Goal: Task Accomplishment & Management: Use online tool/utility

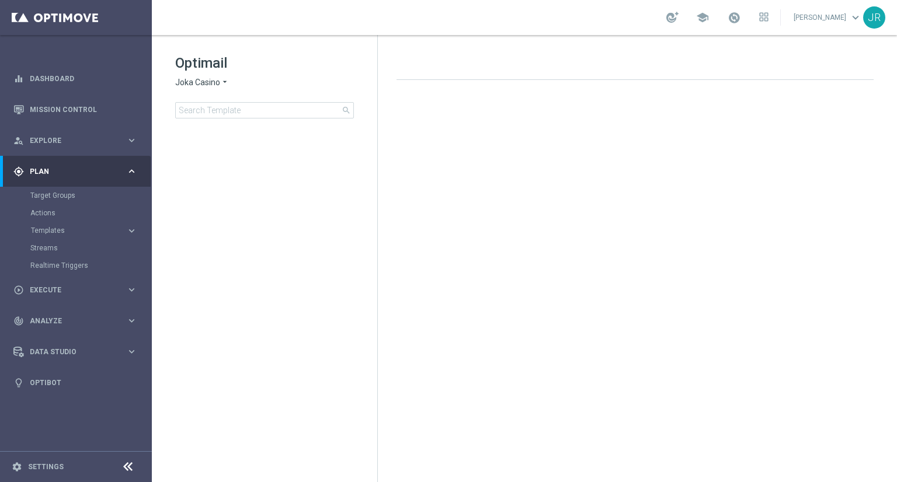
click at [48, 170] on span "Plan" at bounding box center [78, 171] width 96 height 7
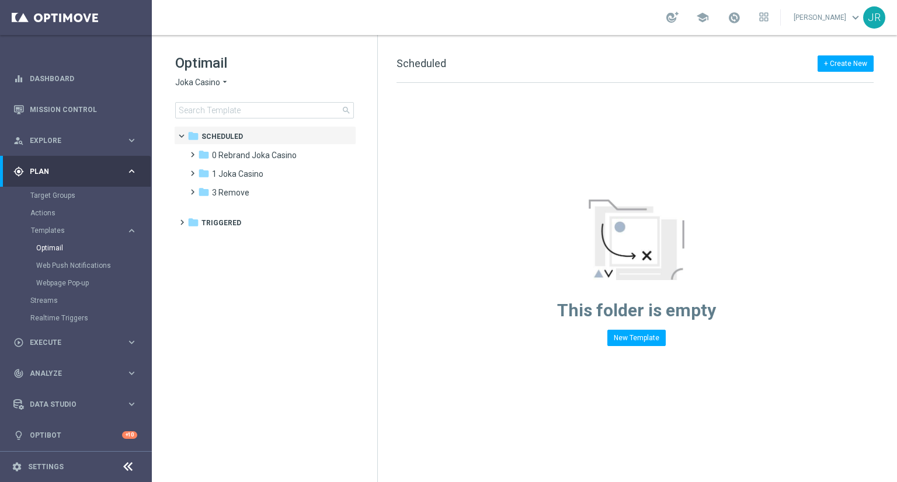
click at [187, 83] on span "Joka Casino" at bounding box center [197, 82] width 45 height 11
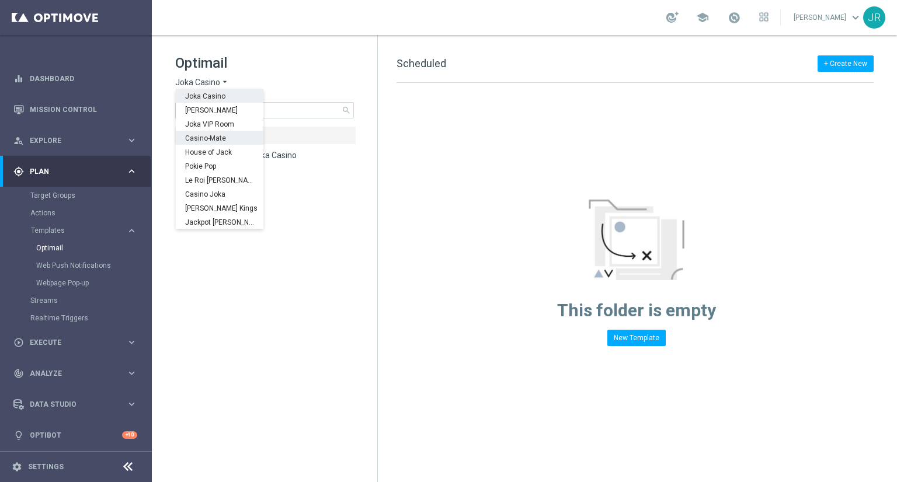
click at [0, 0] on span "Casino-Mate" at bounding box center [0, 0] width 0 height 0
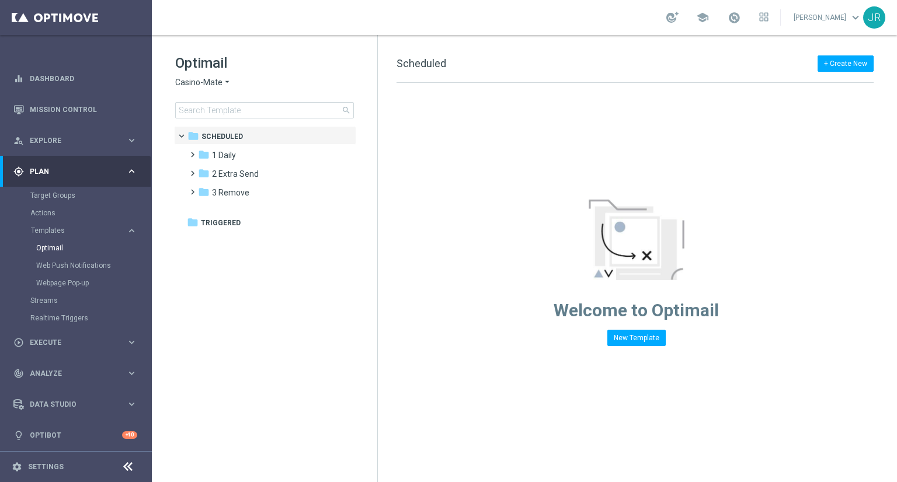
drag, startPoint x: 244, startPoint y: 155, endPoint x: 360, endPoint y: 201, distance: 125.6
click at [244, 155] on div "folder 1 Daily" at bounding box center [265, 155] width 134 height 13
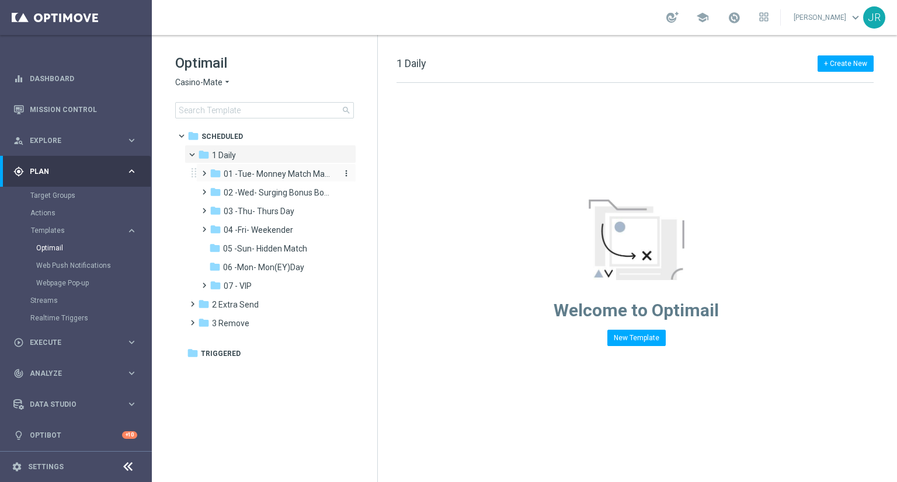
click at [247, 176] on span "01 -Tue- Monney Match Maker" at bounding box center [279, 174] width 110 height 11
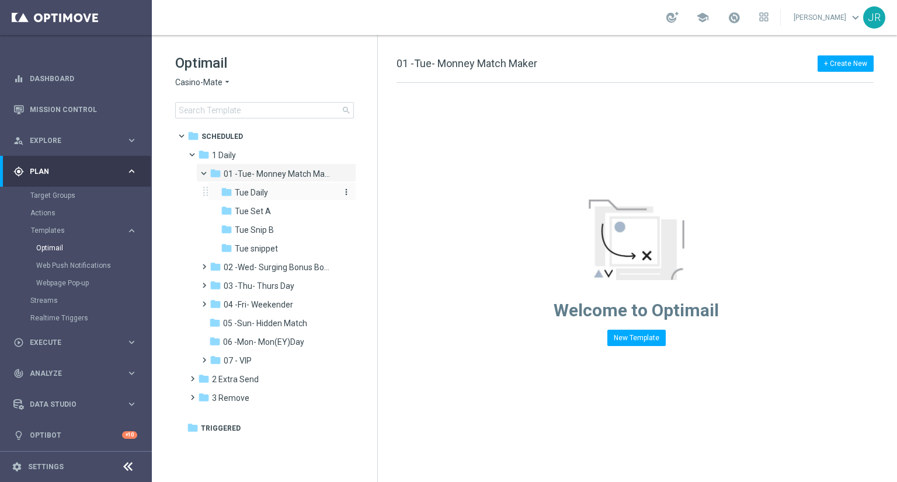
click at [259, 197] on span "Tue Daily" at bounding box center [251, 192] width 33 height 11
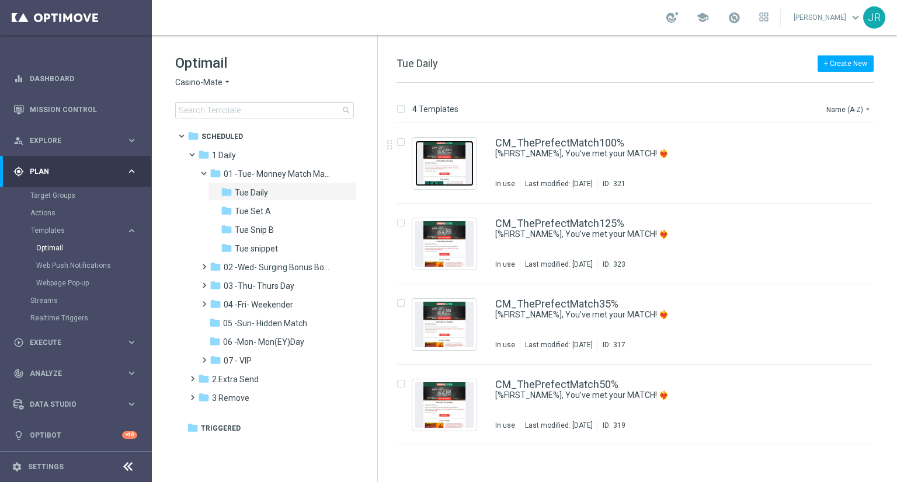
drag, startPoint x: 444, startPoint y: 180, endPoint x: 442, endPoint y: 220, distance: 39.8
click at [444, 180] on img "Press SPACE to select this row." at bounding box center [444, 164] width 58 height 46
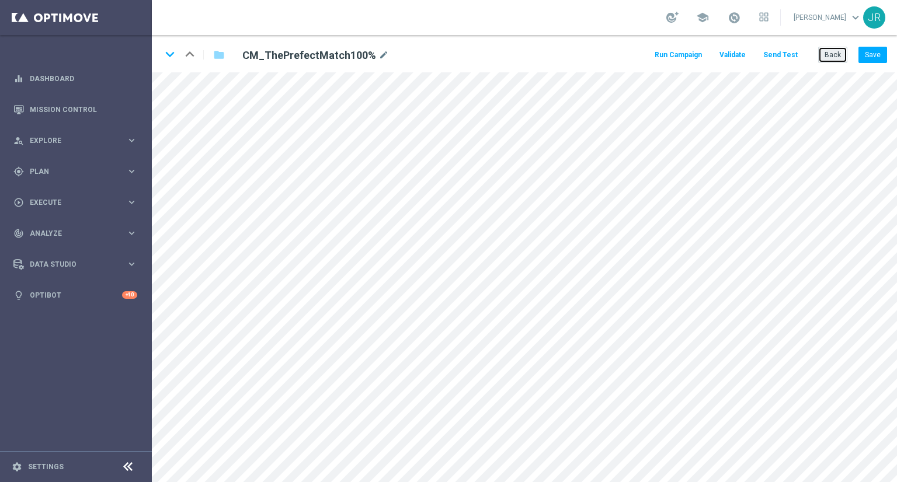
click at [833, 57] on button "Back" at bounding box center [832, 55] width 29 height 16
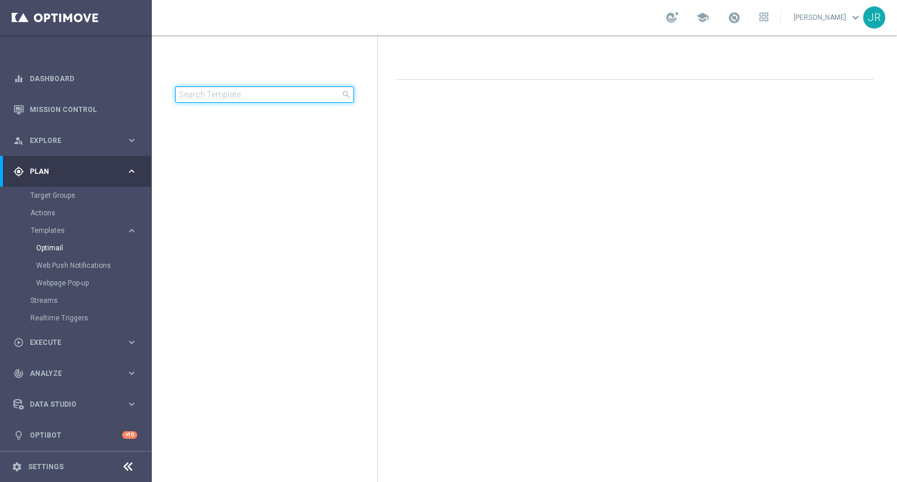
click at [195, 96] on input at bounding box center [264, 94] width 179 height 16
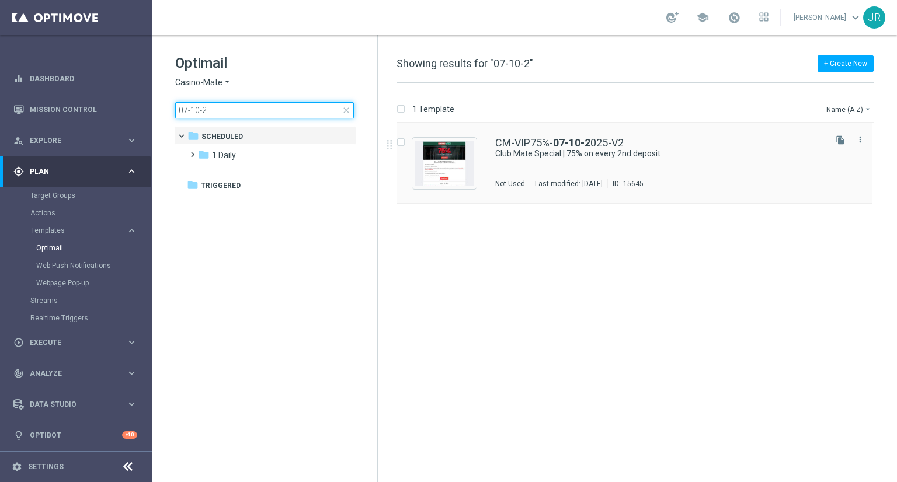
type input "07-10-2"
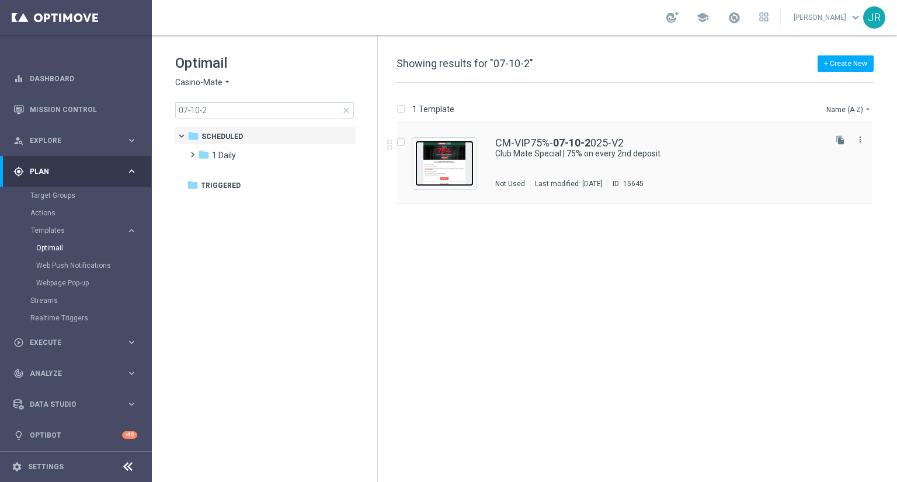
click at [447, 171] on img "Press SPACE to select this row." at bounding box center [444, 164] width 58 height 46
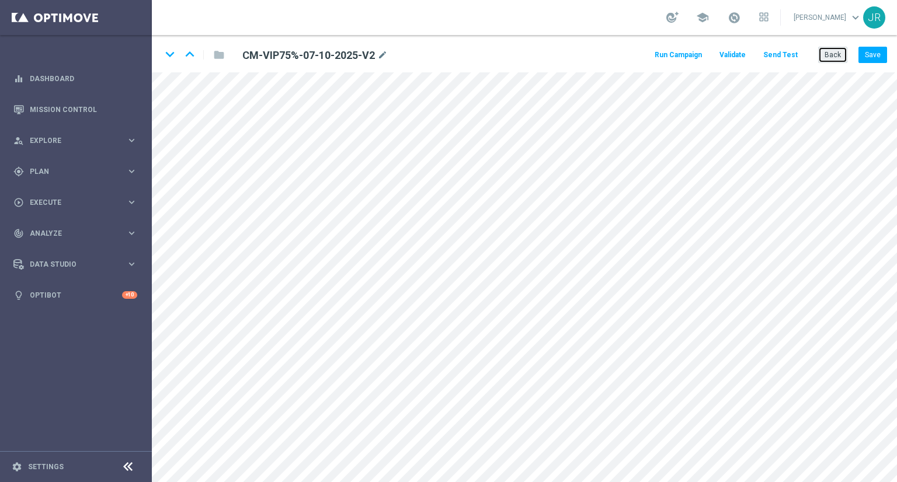
drag, startPoint x: 827, startPoint y: 54, endPoint x: 734, endPoint y: 45, distance: 93.9
click at [820, 54] on button "Back" at bounding box center [832, 55] width 29 height 16
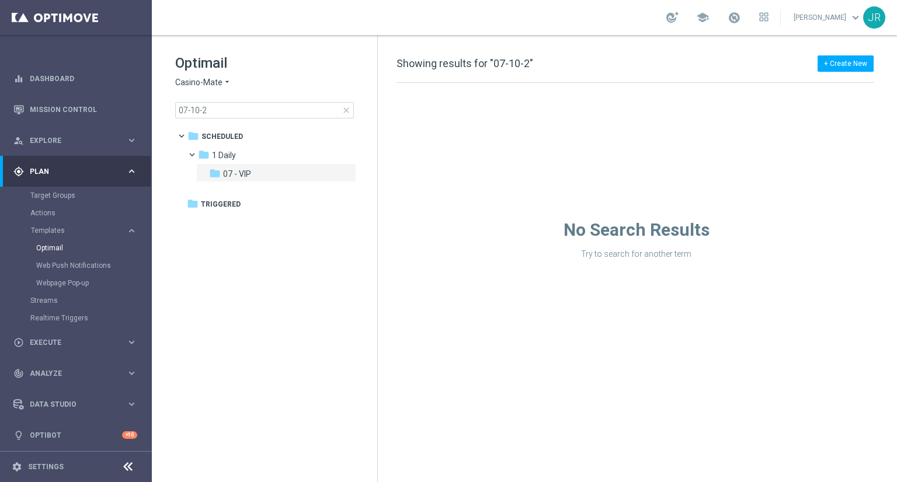
click at [187, 82] on span "Casino-Mate" at bounding box center [198, 82] width 47 height 11
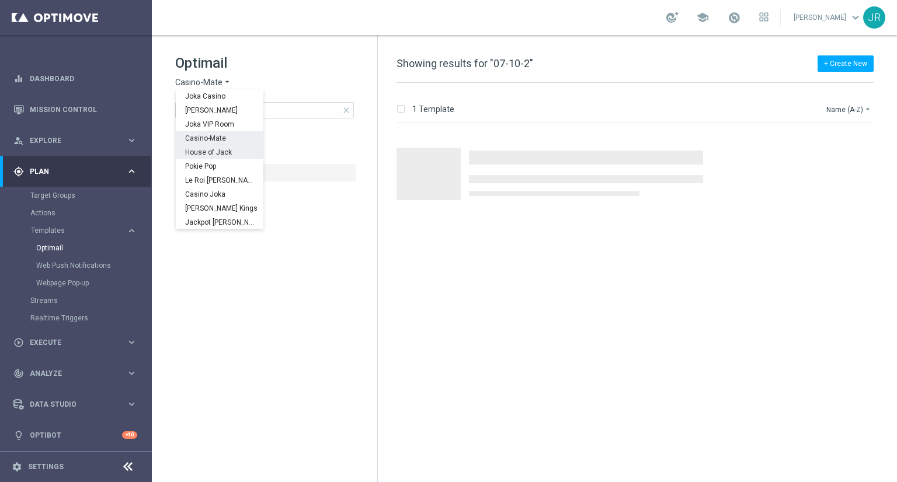
click at [0, 0] on span "House of Jack" at bounding box center [0, 0] width 0 height 0
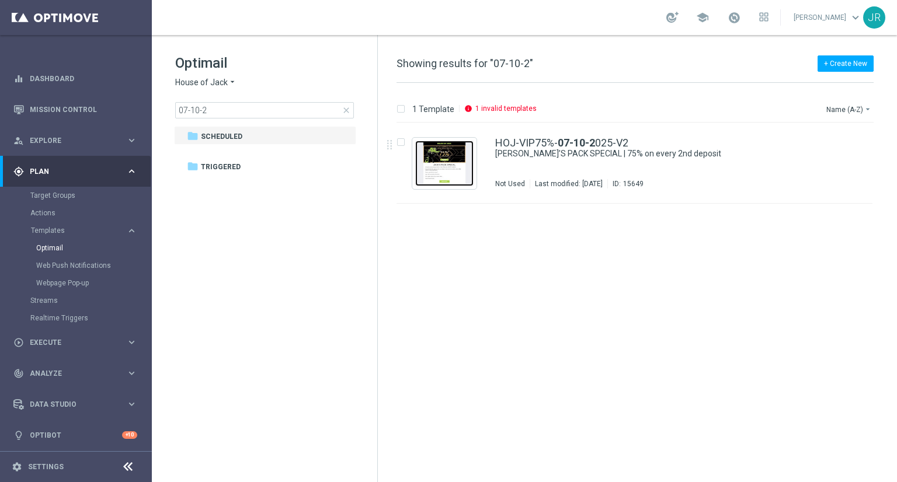
click at [427, 158] on img "Press SPACE to select this row." at bounding box center [444, 164] width 58 height 46
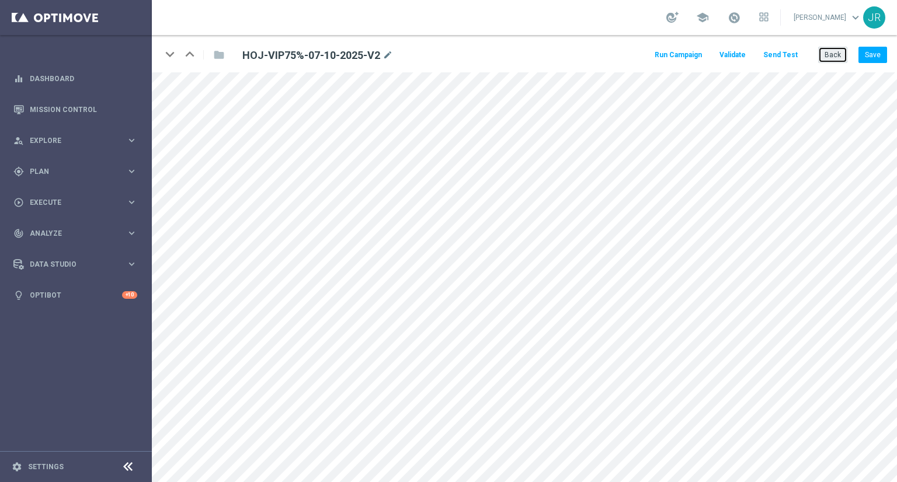
click at [827, 57] on button "Back" at bounding box center [832, 55] width 29 height 16
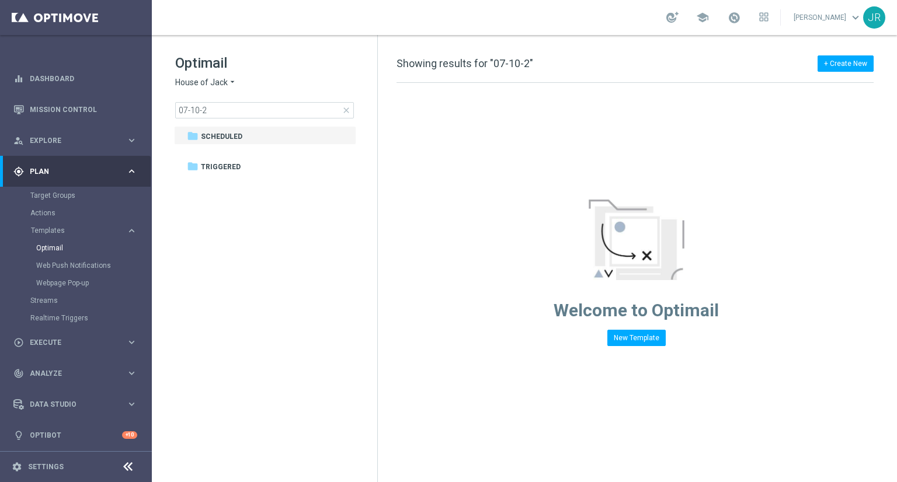
click at [187, 82] on span "House of Jack" at bounding box center [201, 82] width 53 height 11
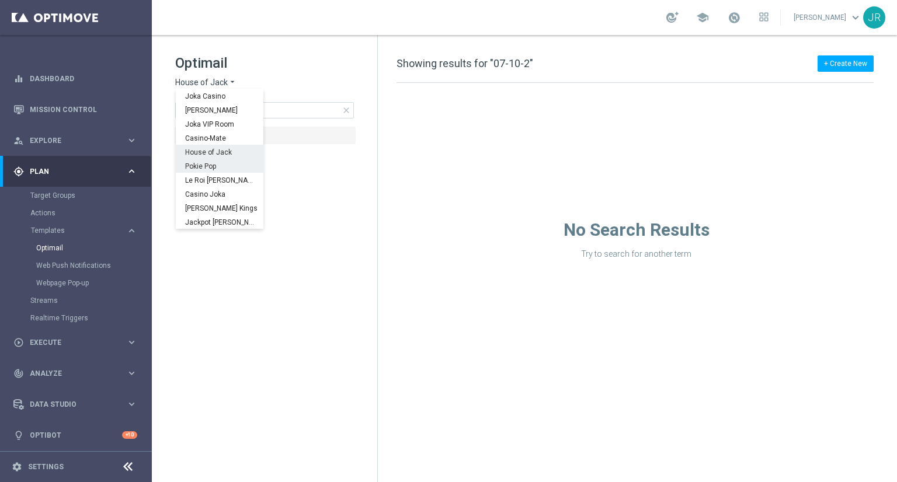
click at [0, 0] on span "Pokie Pop" at bounding box center [0, 0] width 0 height 0
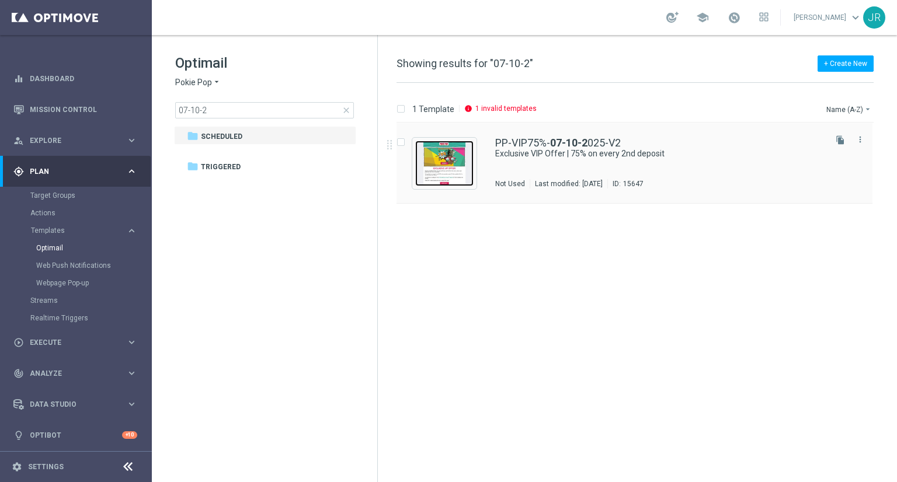
click at [428, 176] on img "Press SPACE to select this row." at bounding box center [444, 164] width 58 height 46
